Goal: Task Accomplishment & Management: Manage account settings

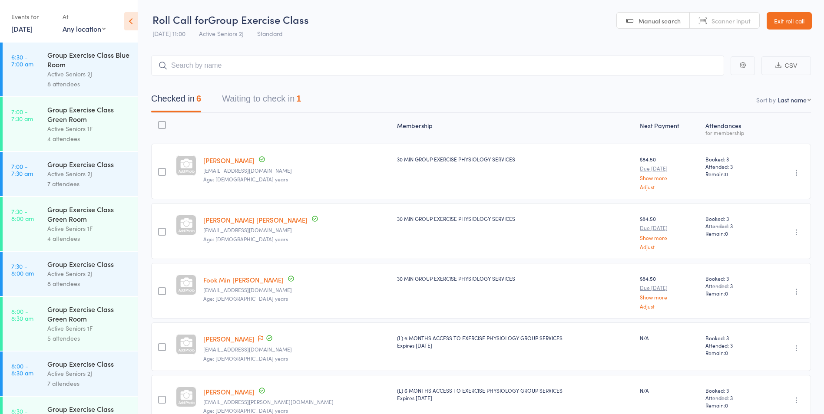
scroll to position [0, 0]
drag, startPoint x: 0, startPoint y: 0, endPoint x: 276, endPoint y: 94, distance: 291.9
click at [276, 95] on button "Waiting to check in 1" at bounding box center [261, 100] width 79 height 23
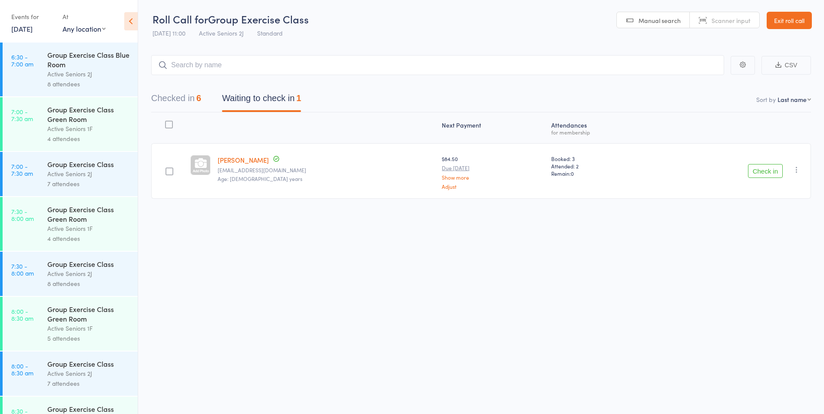
click at [796, 171] on icon "button" at bounding box center [796, 169] width 9 height 9
click at [761, 258] on li "Mark absent" at bounding box center [766, 257] width 72 height 12
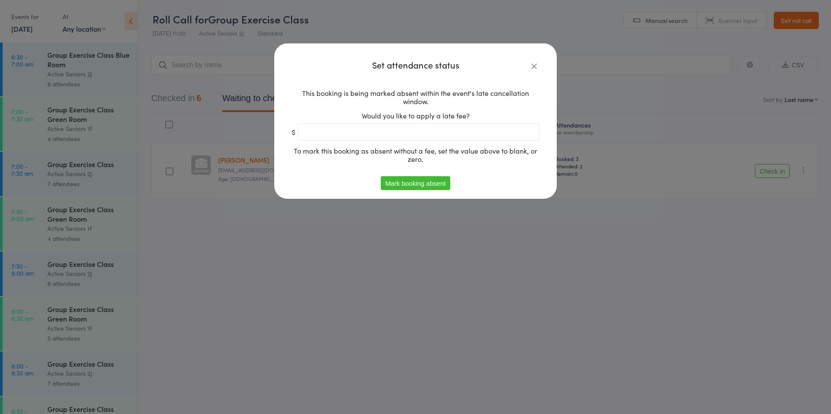
click at [394, 185] on button "Mark booking absent" at bounding box center [415, 183] width 69 height 14
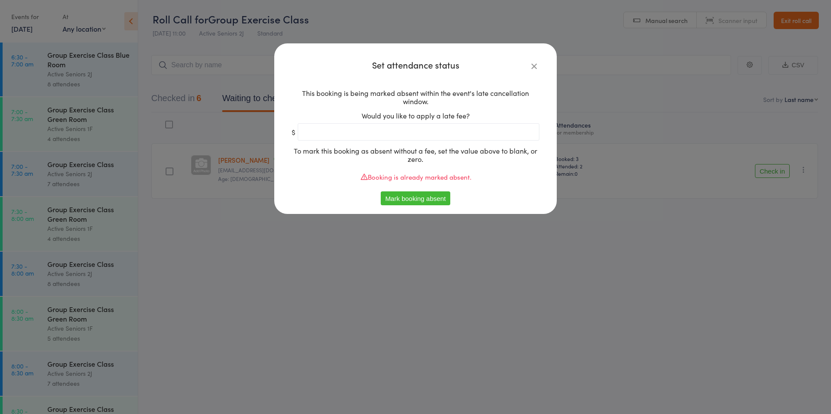
drag, startPoint x: 429, startPoint y: 314, endPoint x: 410, endPoint y: 306, distance: 19.8
click at [429, 312] on div "Set attendance status This booking is being marked absent within the event's la…" at bounding box center [415, 207] width 831 height 414
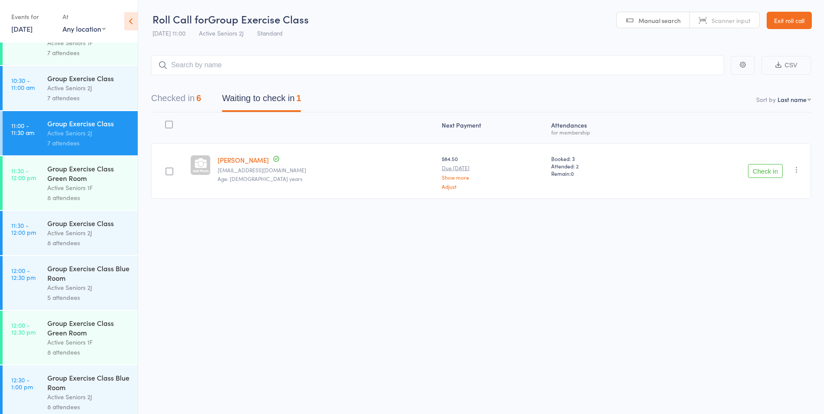
scroll to position [869, 0]
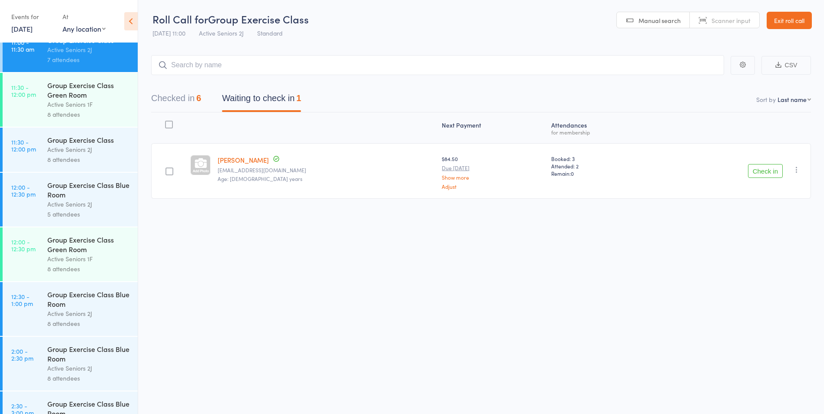
click at [49, 291] on div "Group Exercise Class Blue Room" at bounding box center [88, 299] width 83 height 19
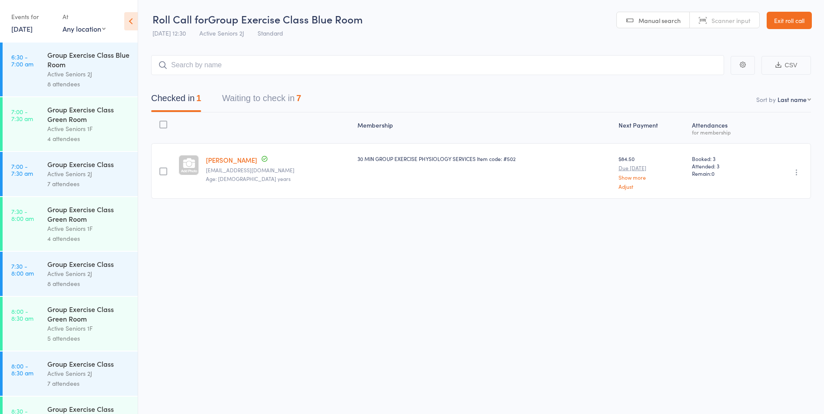
click at [286, 106] on button "Waiting to check in 7" at bounding box center [261, 100] width 79 height 23
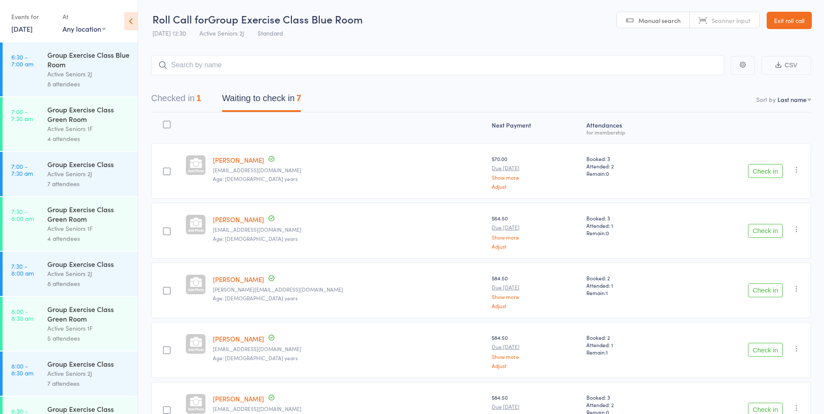
click at [783, 287] on div "Check in Check in Send message Add Note Add Task Add Flag Remove Mark absent" at bounding box center [743, 291] width 136 height 56
click at [775, 287] on button "Check in" at bounding box center [765, 291] width 35 height 14
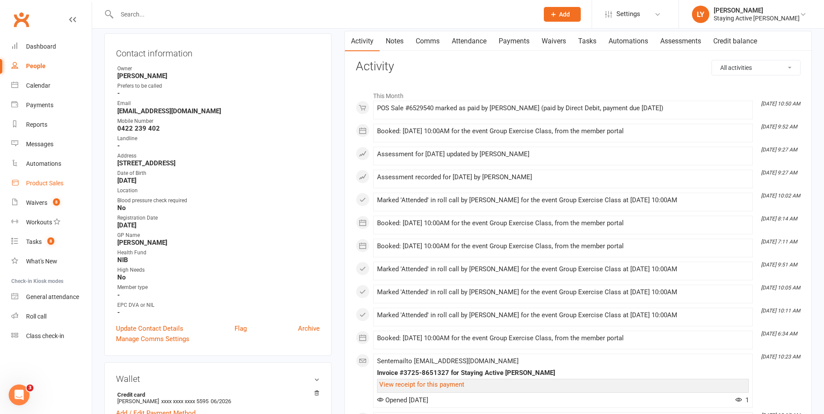
click at [43, 180] on div "Product Sales" at bounding box center [44, 183] width 37 height 7
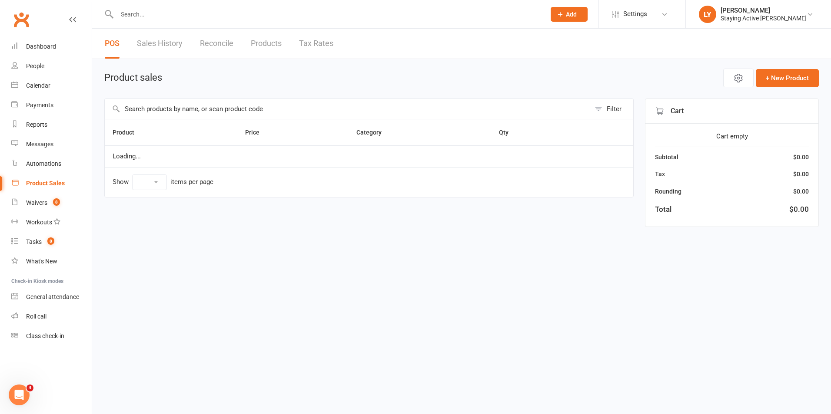
select select "10"
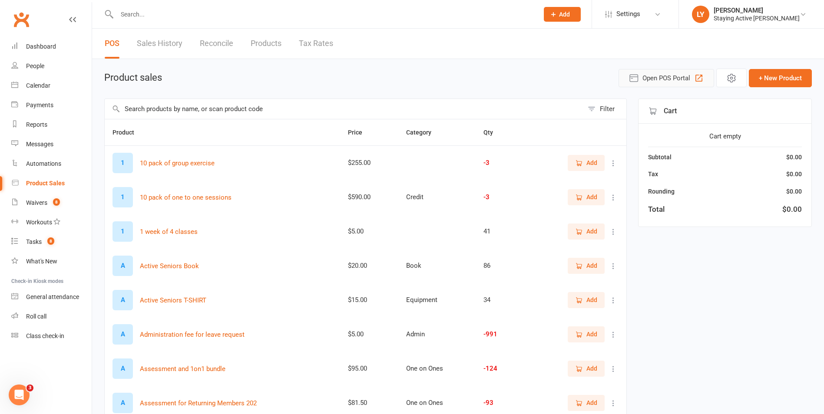
click at [651, 77] on span "Open POS Portal" at bounding box center [666, 78] width 48 height 10
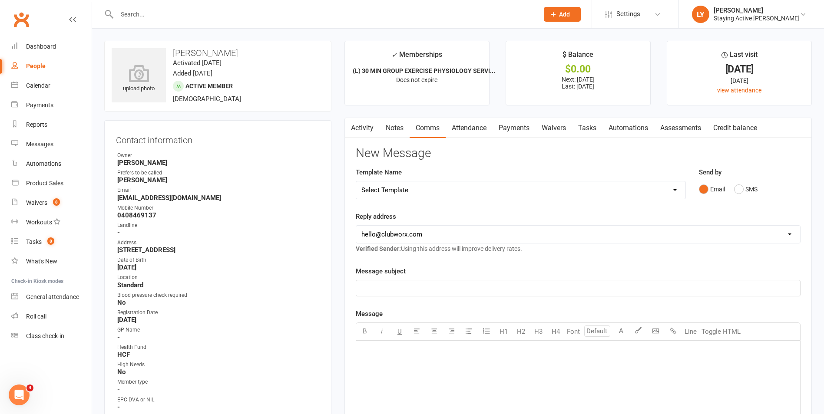
click at [363, 9] on input "text" at bounding box center [323, 14] width 418 height 12
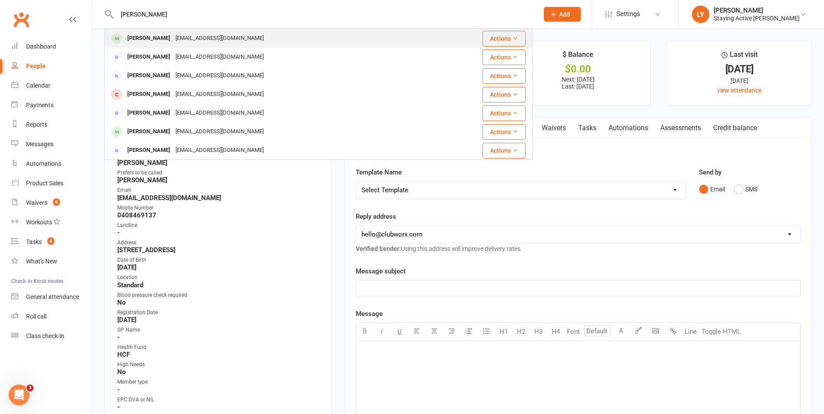
type input "[PERSON_NAME]"
click at [199, 33] on div "sarahmcphers0n@icloud.com" at bounding box center [219, 38] width 93 height 13
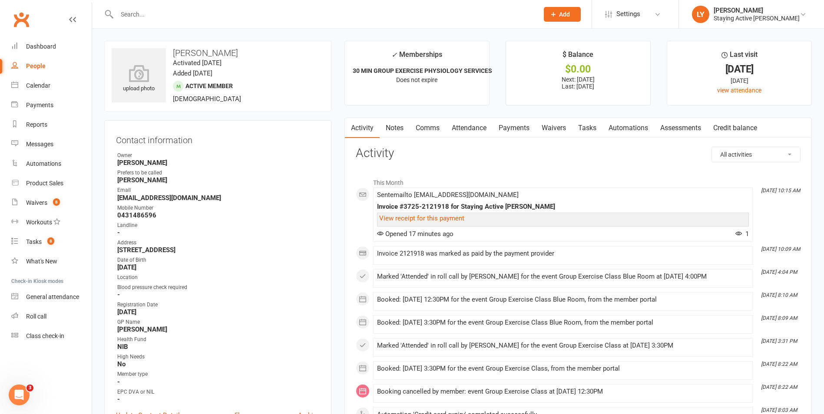
click at [513, 125] on link "Payments" at bounding box center [514, 128] width 43 height 20
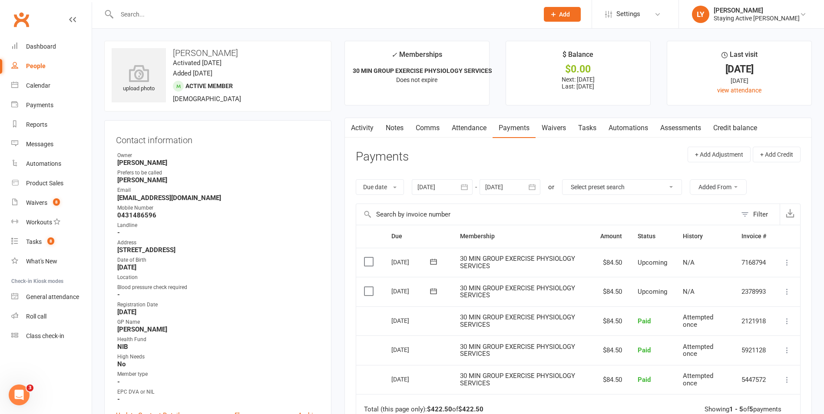
click at [363, 136] on link "Activity" at bounding box center [362, 128] width 35 height 20
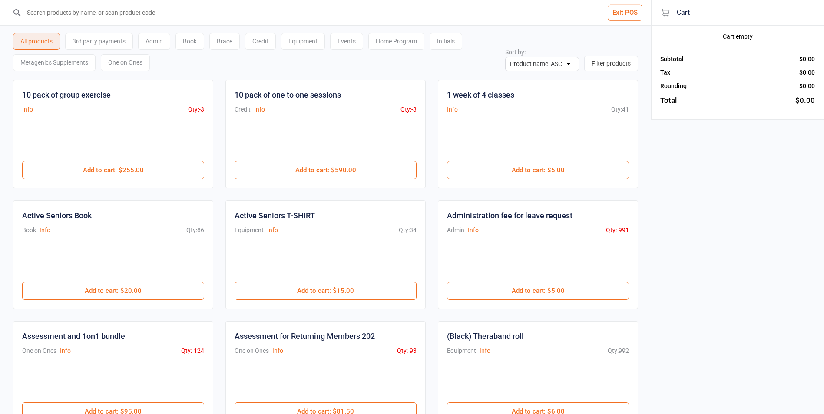
click at [307, 44] on div "Equipment" at bounding box center [303, 41] width 44 height 17
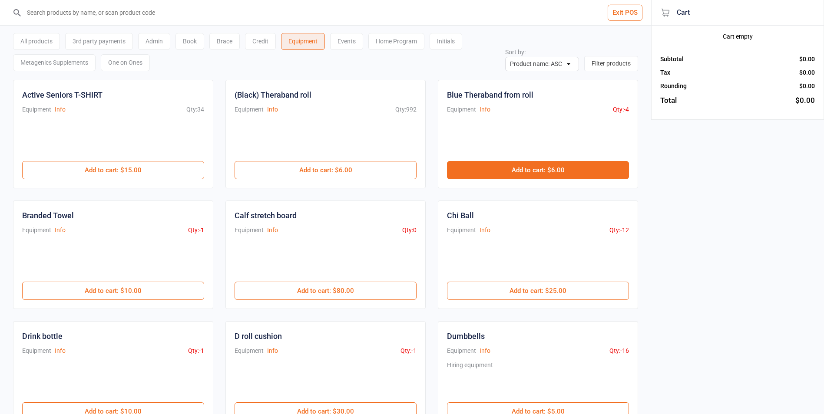
click at [606, 164] on button "Add to cart : $6.00" at bounding box center [538, 170] width 182 height 18
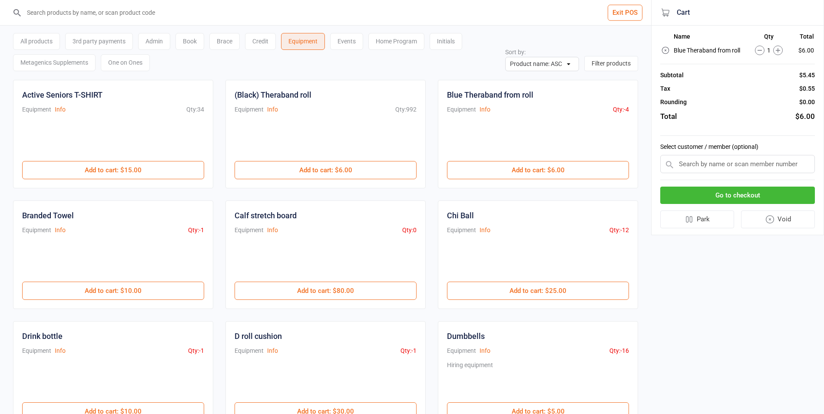
click at [735, 166] on input "text" at bounding box center [737, 164] width 155 height 18
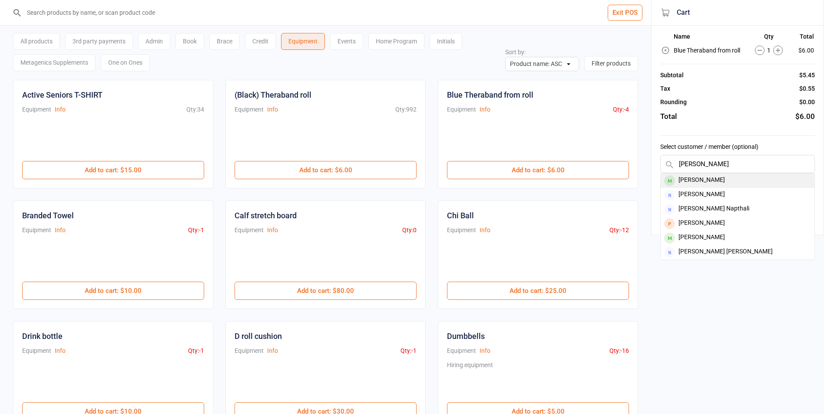
type input "nafe ch"
click at [693, 178] on div "Nafe Channo" at bounding box center [738, 181] width 154 height 14
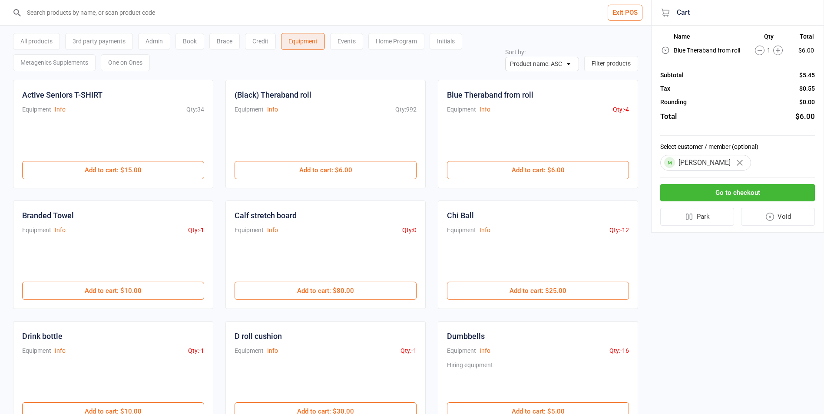
click at [785, 191] on button "Go to checkout" at bounding box center [737, 193] width 155 height 18
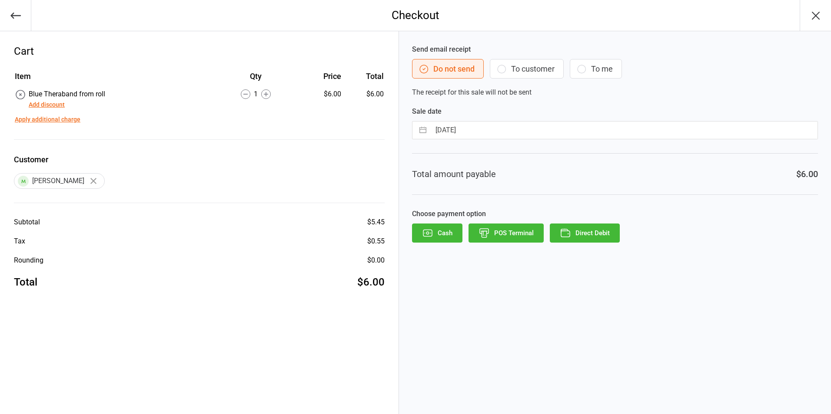
click at [530, 232] on button "POS Terminal" at bounding box center [505, 233] width 75 height 19
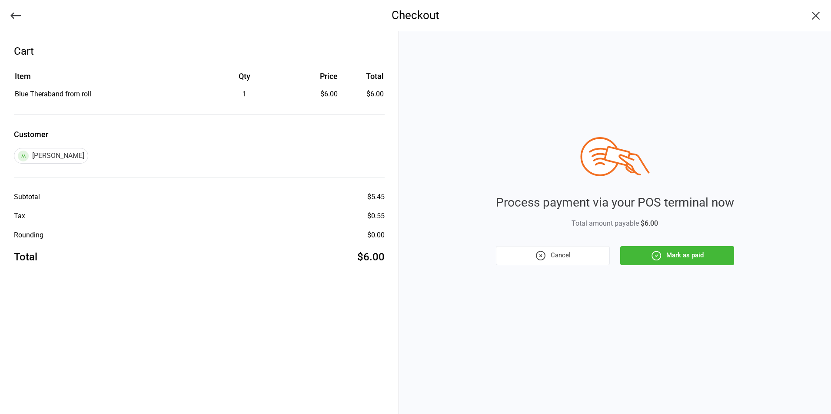
click at [728, 259] on button "Mark as paid" at bounding box center [677, 255] width 114 height 19
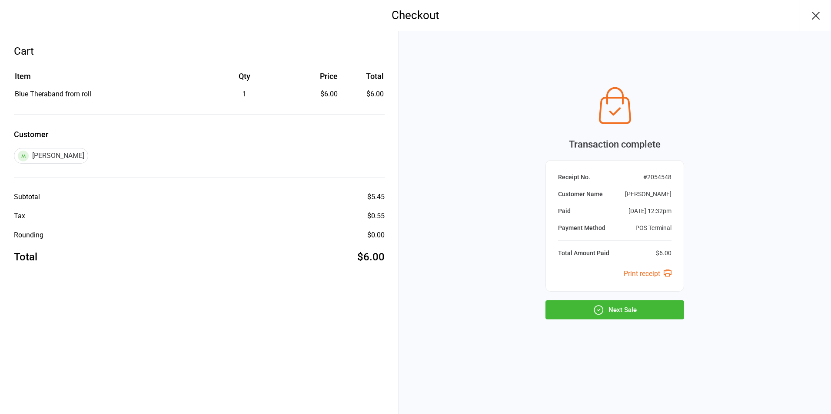
click at [671, 312] on button "Next Sale" at bounding box center [614, 310] width 139 height 19
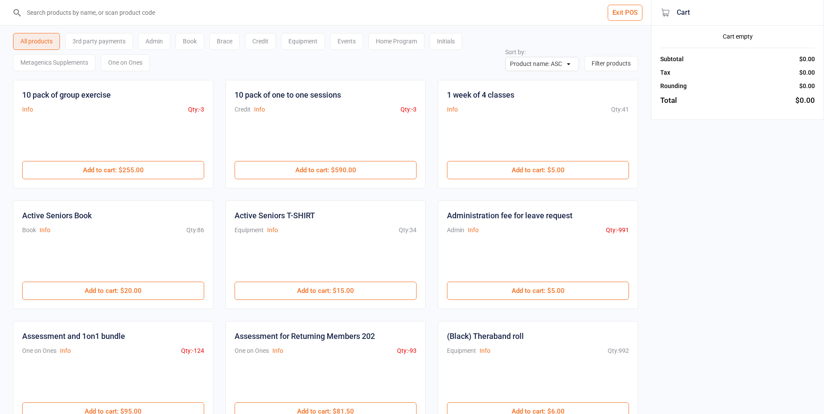
click at [631, 11] on button "Exit POS" at bounding box center [625, 13] width 35 height 16
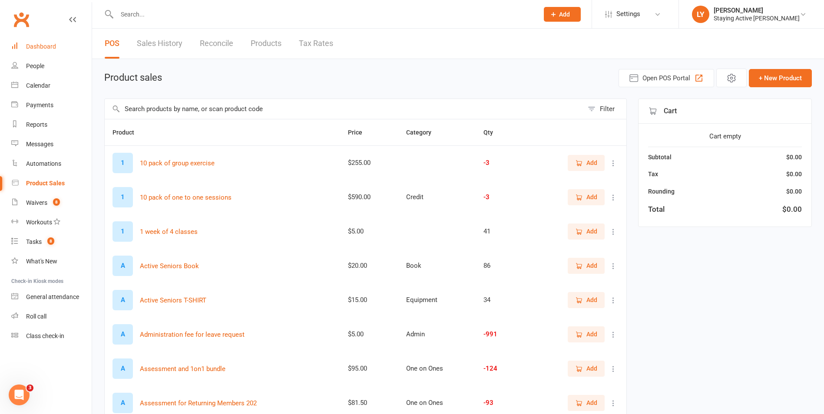
click at [30, 42] on link "Dashboard" at bounding box center [51, 47] width 80 height 20
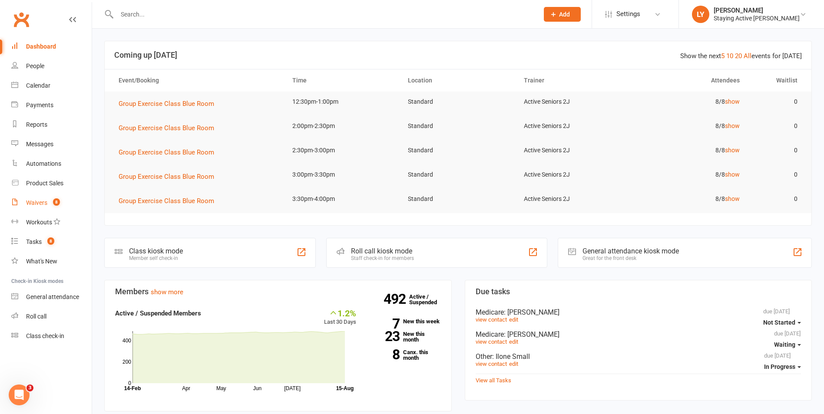
click at [30, 204] on div "Waivers" at bounding box center [36, 202] width 21 height 7
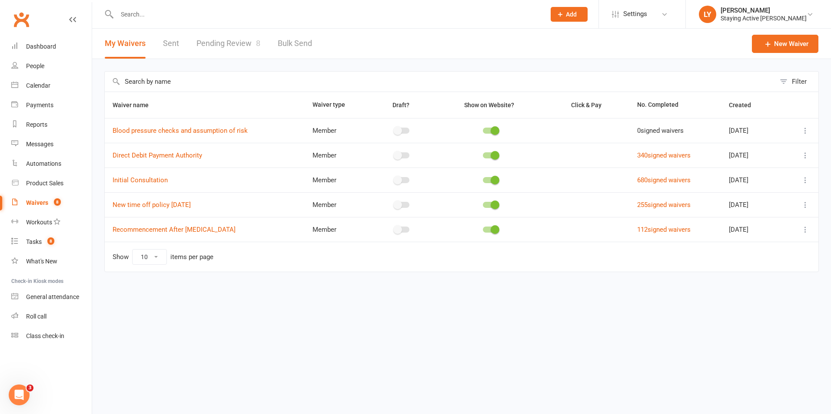
click at [228, 42] on link "Pending Review 8" at bounding box center [228, 44] width 64 height 30
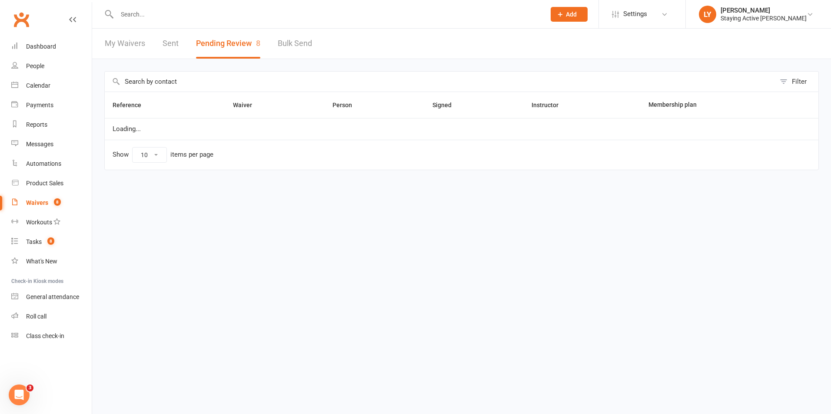
select select "25"
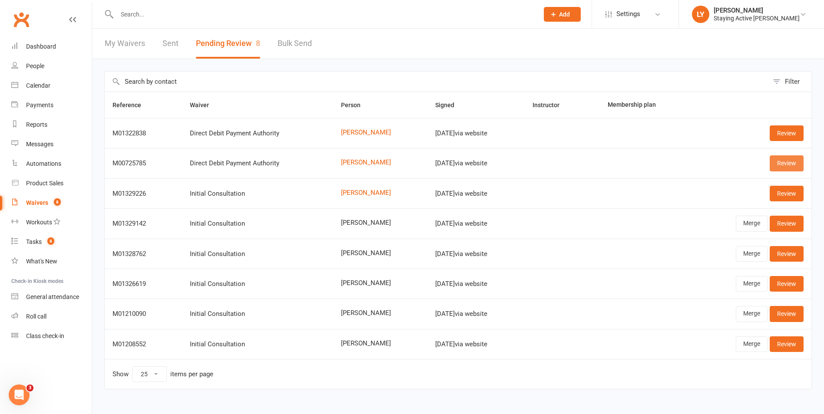
click at [788, 165] on link "Review" at bounding box center [787, 164] width 34 height 16
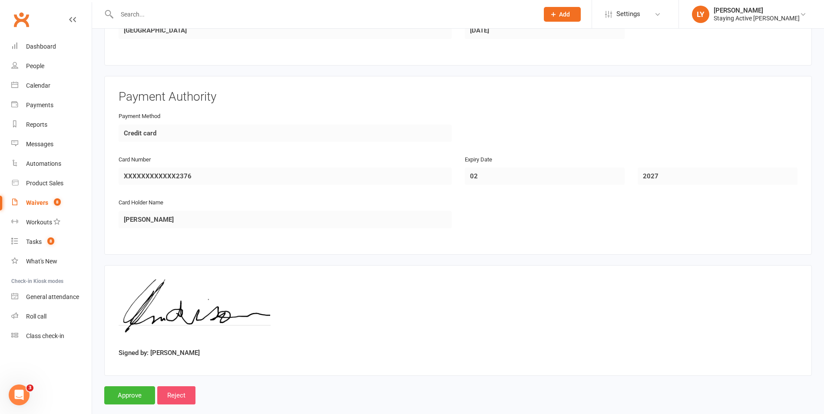
scroll to position [367, 0]
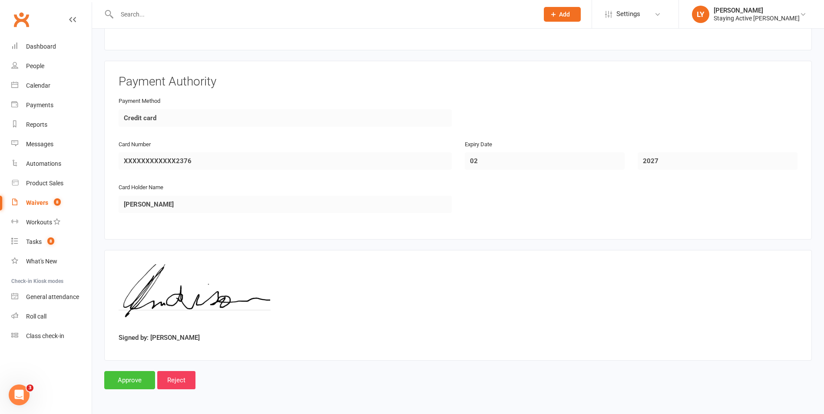
click at [119, 382] on input "Approve" at bounding box center [129, 380] width 51 height 18
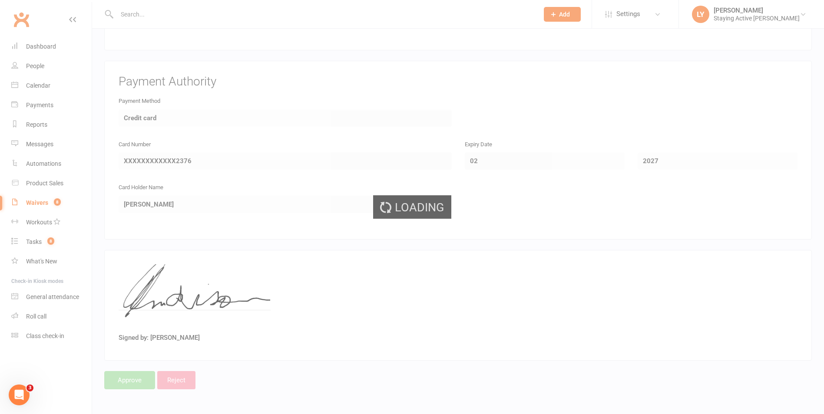
select select "25"
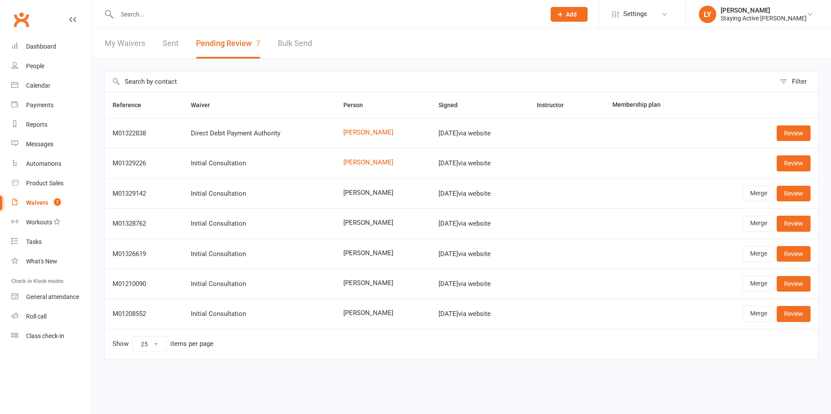
select select "25"
click at [189, 10] on input "text" at bounding box center [326, 14] width 425 height 12
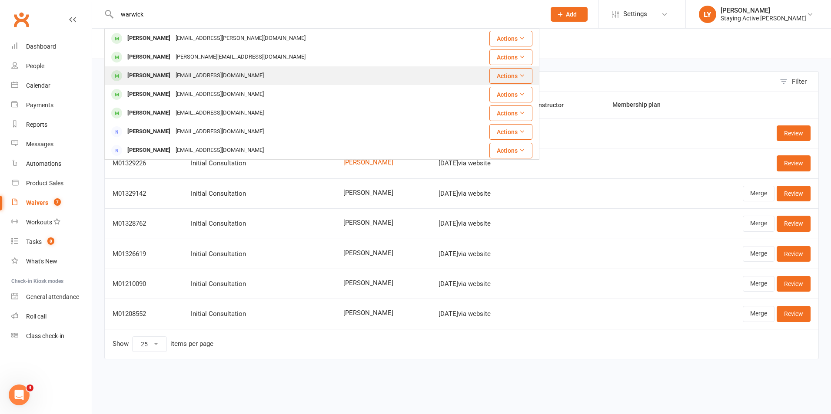
type input "warwick"
click at [175, 71] on div "[EMAIL_ADDRESS][DOMAIN_NAME]" at bounding box center [219, 76] width 93 height 13
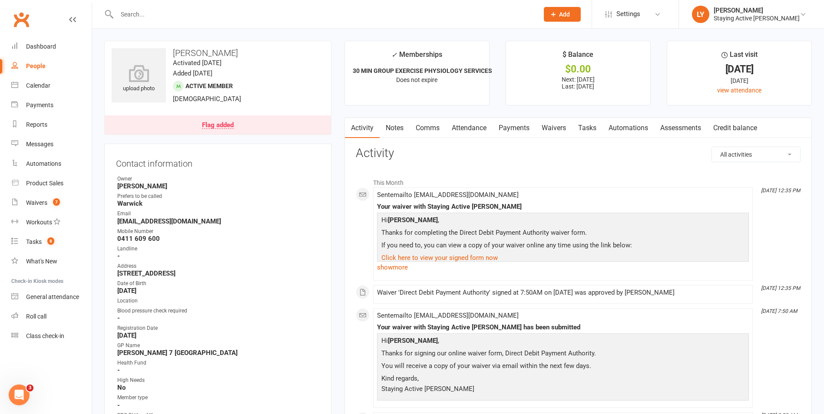
click at [519, 125] on link "Payments" at bounding box center [514, 128] width 43 height 20
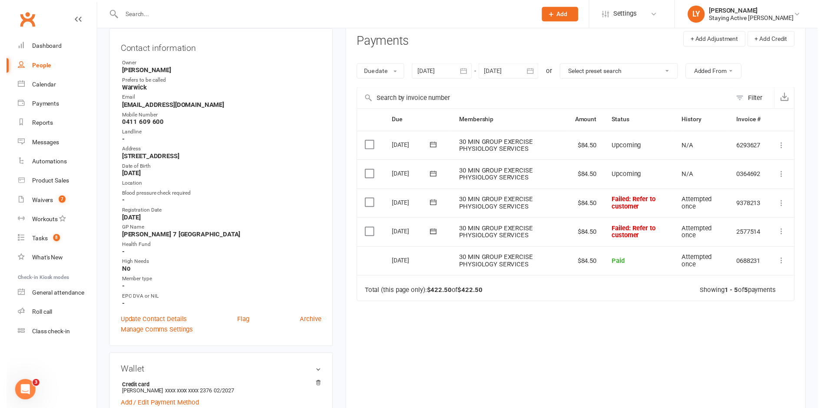
scroll to position [130, 0]
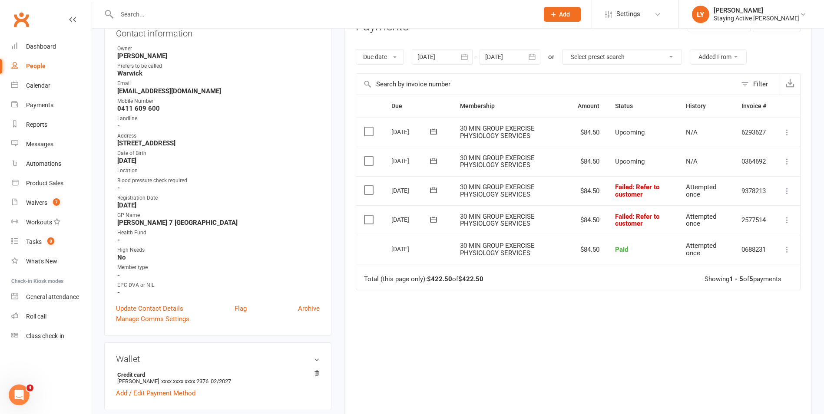
click at [433, 219] on icon at bounding box center [433, 219] width 9 height 9
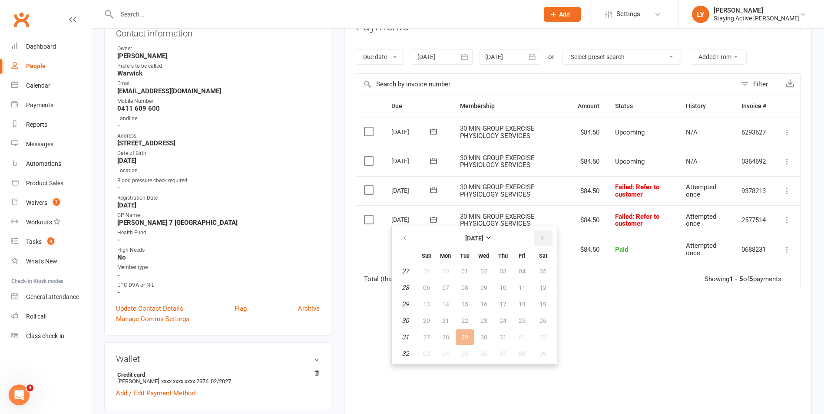
click at [545, 236] on button "button" at bounding box center [543, 239] width 19 height 16
click at [522, 301] on span "15" at bounding box center [522, 304] width 7 height 7
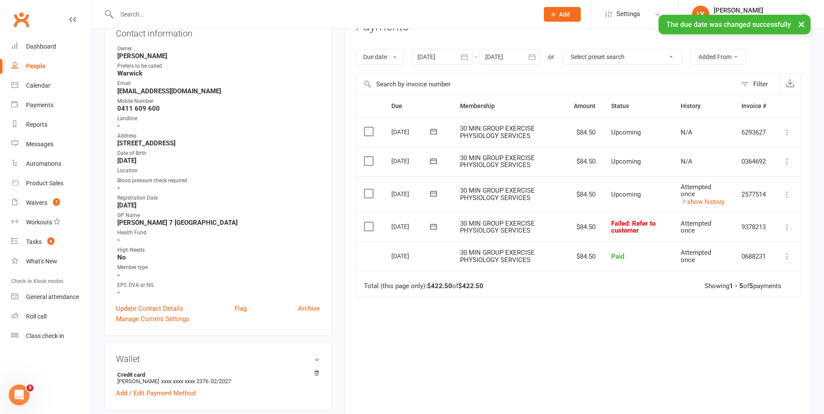
click at [439, 227] on button at bounding box center [433, 226] width 17 height 9
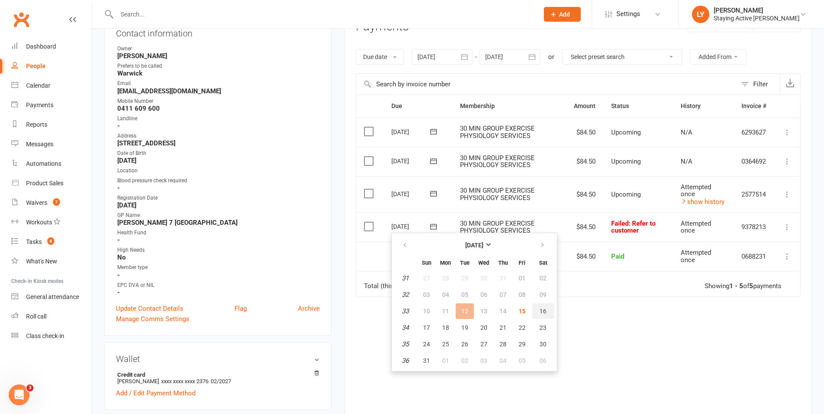
click at [540, 309] on span "16" at bounding box center [542, 311] width 7 height 7
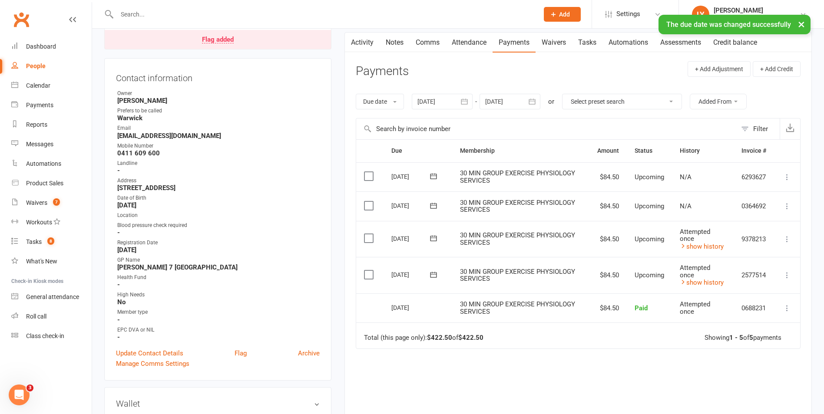
scroll to position [0, 0]
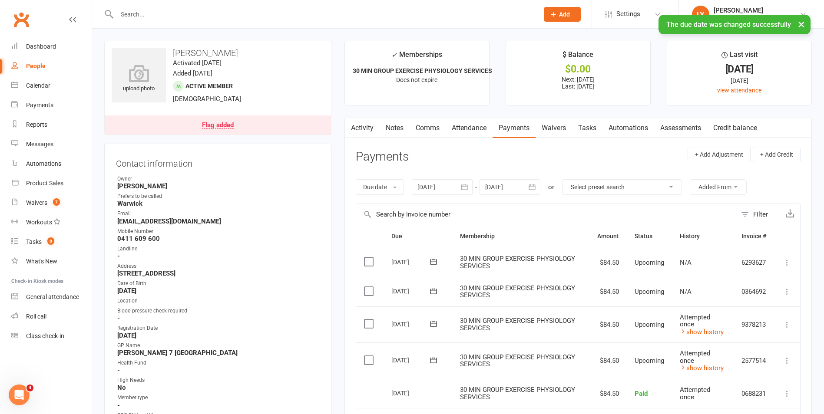
click at [402, 130] on link "Notes" at bounding box center [395, 128] width 30 height 20
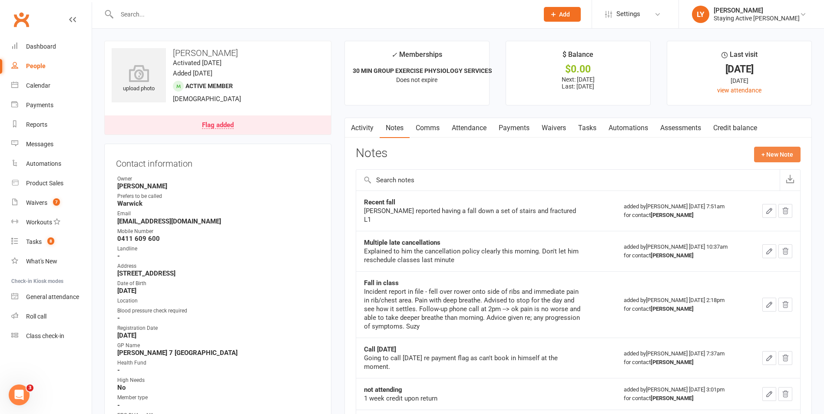
click at [773, 159] on button "+ New Note" at bounding box center [777, 155] width 46 height 16
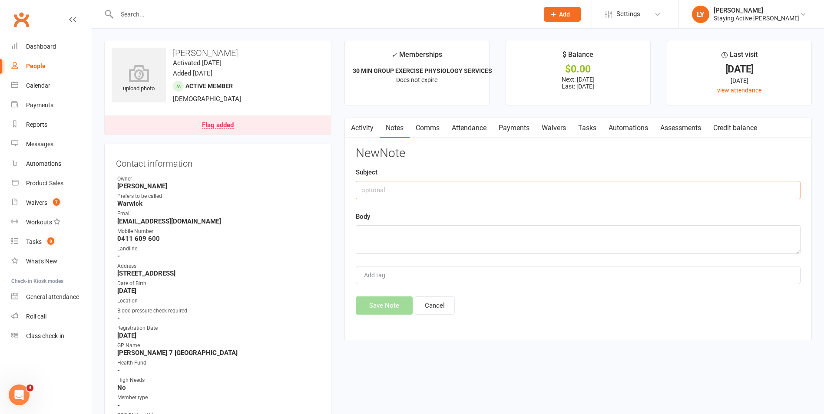
click at [375, 186] on input "text" at bounding box center [578, 190] width 445 height 18
click at [358, 184] on input "Rescheduled failed payemnts" at bounding box center [578, 190] width 445 height 18
type input "Rescheduled failed payemnts"
click at [363, 229] on textarea at bounding box center [578, 239] width 445 height 29
type textarea "A"
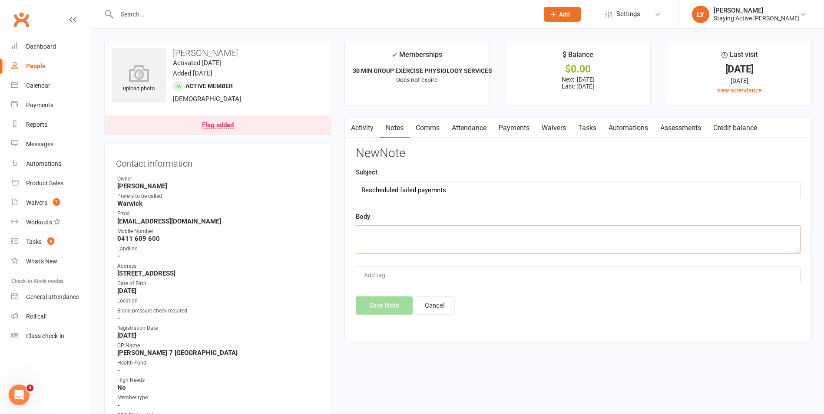
type textarea "C"
type textarea "W"
drag, startPoint x: 449, startPoint y: 189, endPoint x: 316, endPoint y: 193, distance: 133.0
click at [501, 237] on textarea "Following completion of the direct debit form," at bounding box center [578, 239] width 445 height 29
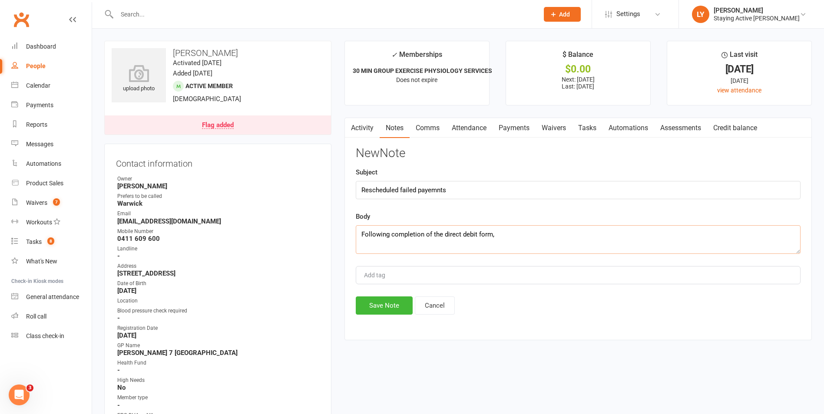
paste textarea "Rescheduled failed payemnts"
click at [499, 233] on textarea "Following completion of the direct debit form, Rescheduled failed payemnts" at bounding box center [578, 239] width 445 height 29
type textarea "Following completion of the direct debit form, have rescheduled failed payments"
drag, startPoint x: 452, startPoint y: 188, endPoint x: 355, endPoint y: 189, distance: 97.3
click at [355, 189] on div "Activity Notes Comms Attendance Payments Waivers Tasks Automations Assessments …" at bounding box center [577, 229] width 467 height 223
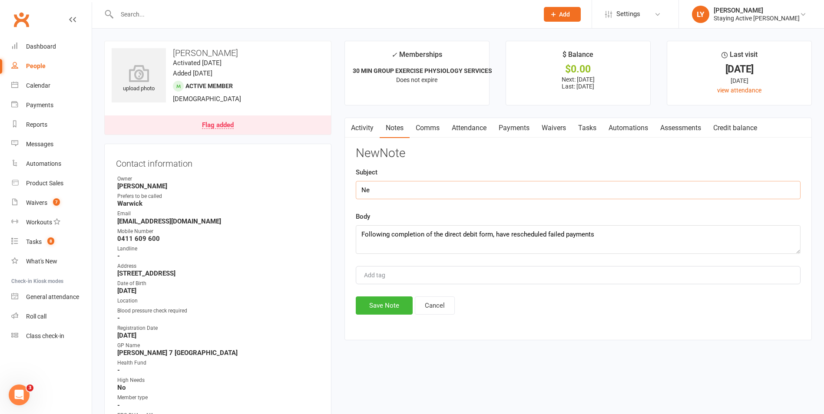
type input "N"
type input "Updated credit card details"
click at [387, 304] on button "Save Note" at bounding box center [384, 306] width 57 height 18
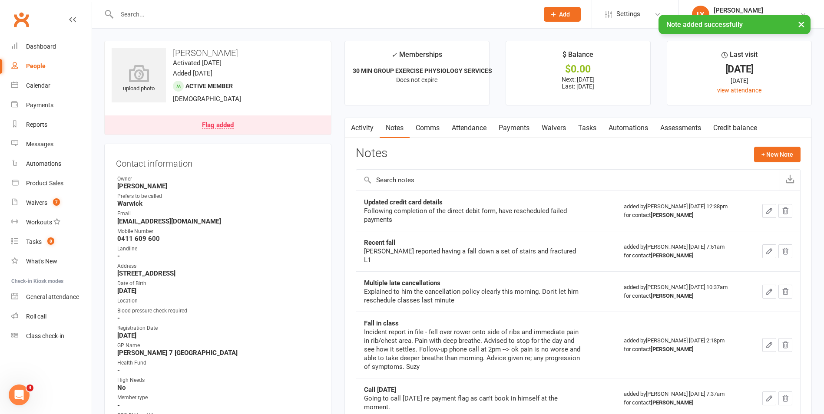
click at [369, 129] on link "Activity" at bounding box center [362, 128] width 35 height 20
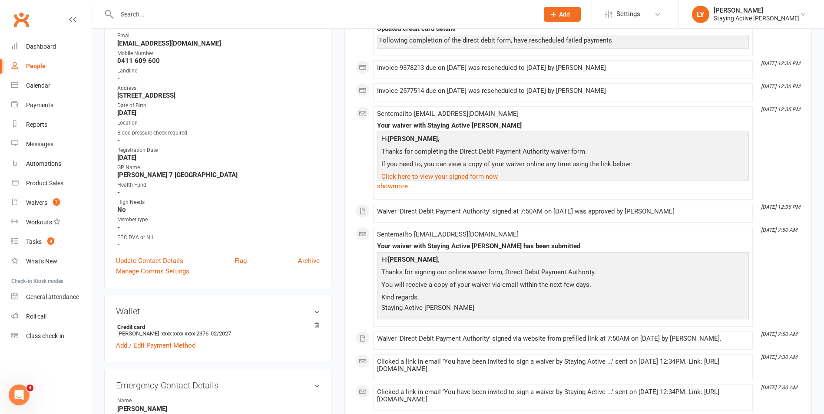
scroll to position [43, 0]
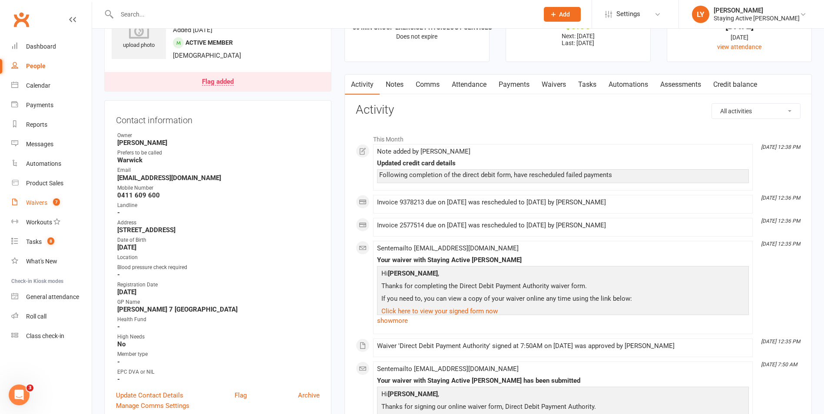
click at [53, 206] on count-badge "7" at bounding box center [54, 202] width 11 height 7
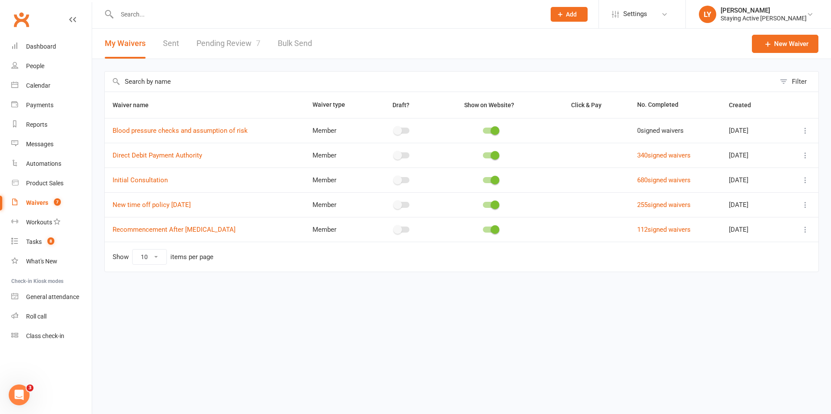
click at [225, 50] on link "Pending Review 7" at bounding box center [228, 44] width 64 height 30
select select "25"
